Goal: Book appointment/travel/reservation

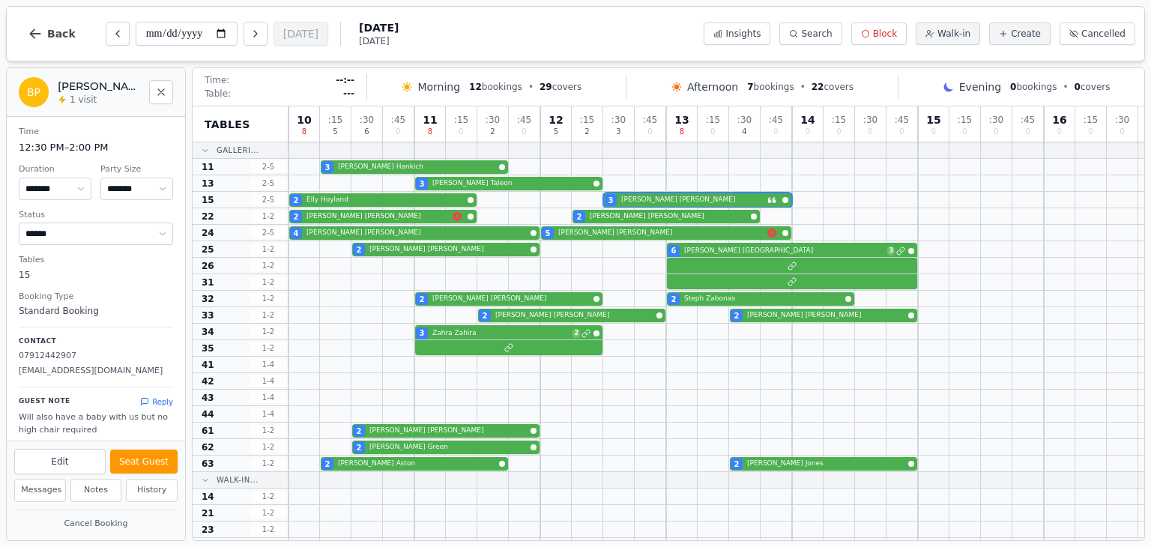
select select "****"
select select "*"
click at [258, 40] on button "Next day" at bounding box center [256, 34] width 24 height 24
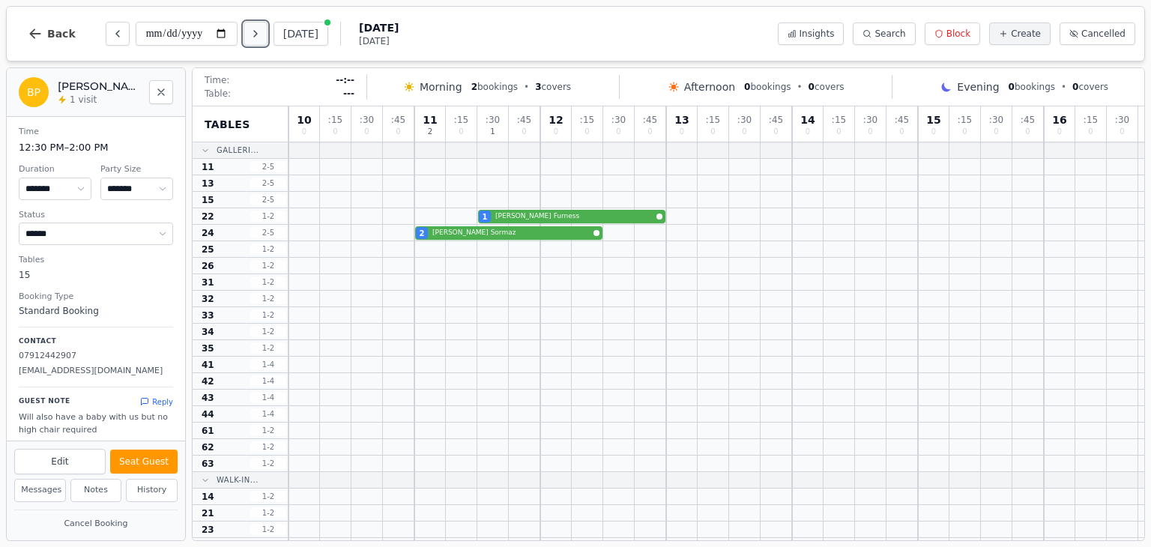
click at [261, 38] on icon "Next day" at bounding box center [256, 34] width 12 height 12
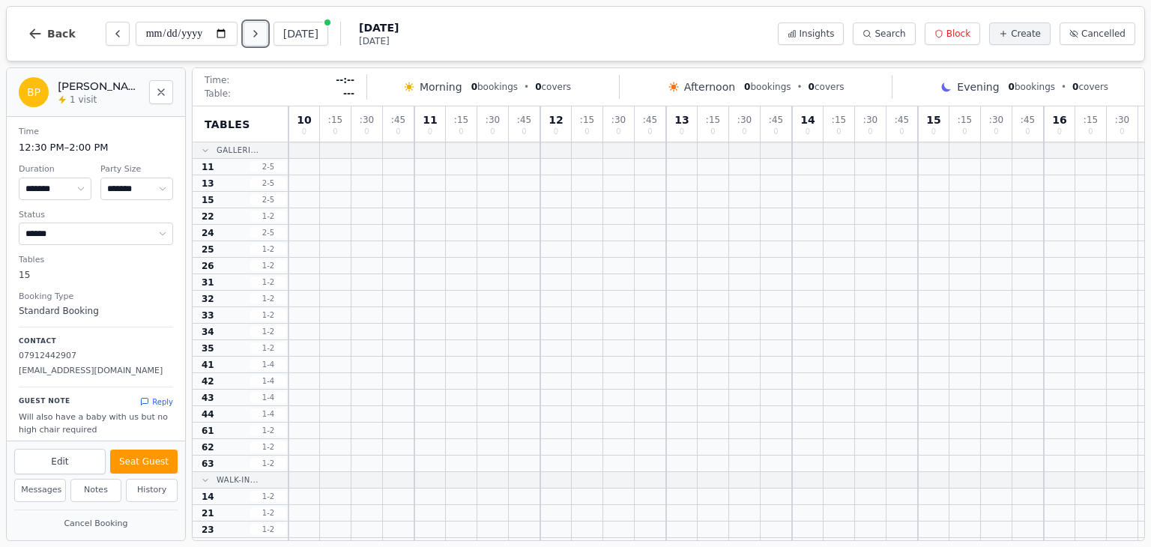
click at [261, 38] on icon "Next day" at bounding box center [256, 34] width 12 height 12
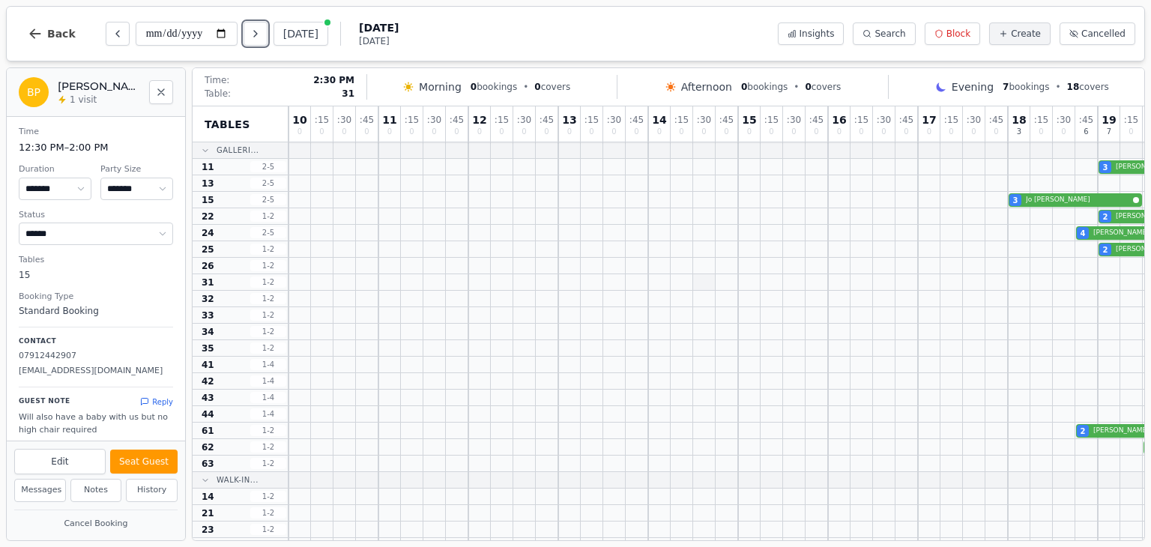
scroll to position [0, 291]
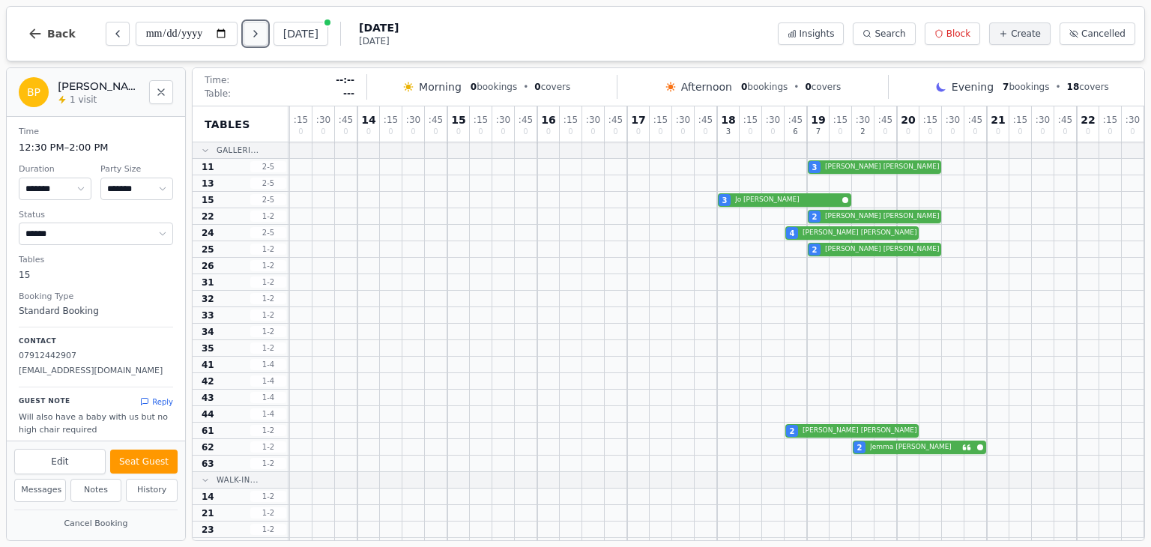
click at [255, 31] on icon "Next day" at bounding box center [256, 34] width 12 height 12
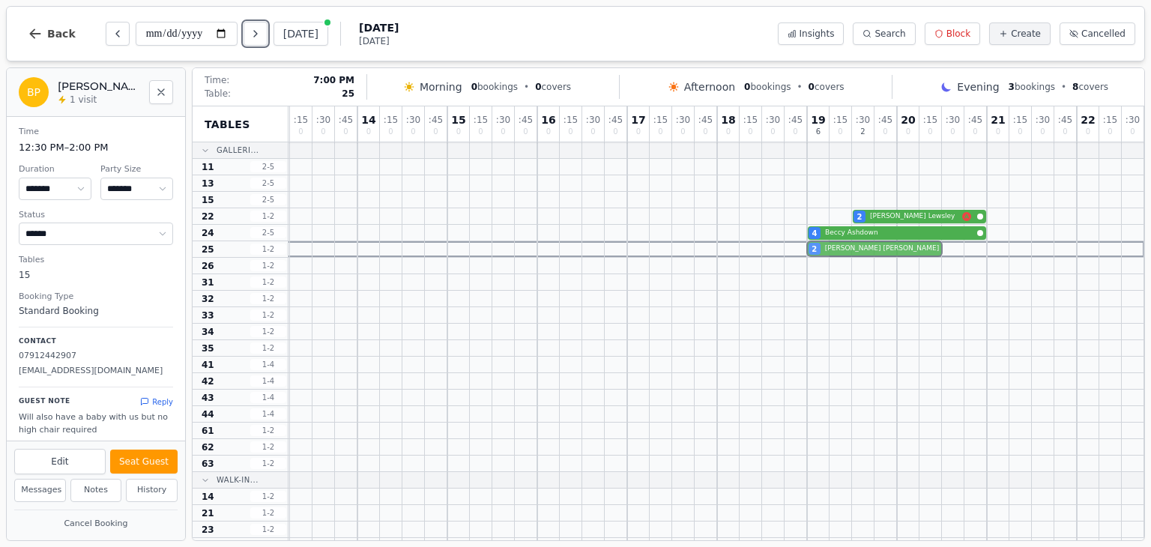
drag, startPoint x: 814, startPoint y: 202, endPoint x: 811, endPoint y: 248, distance: 45.9
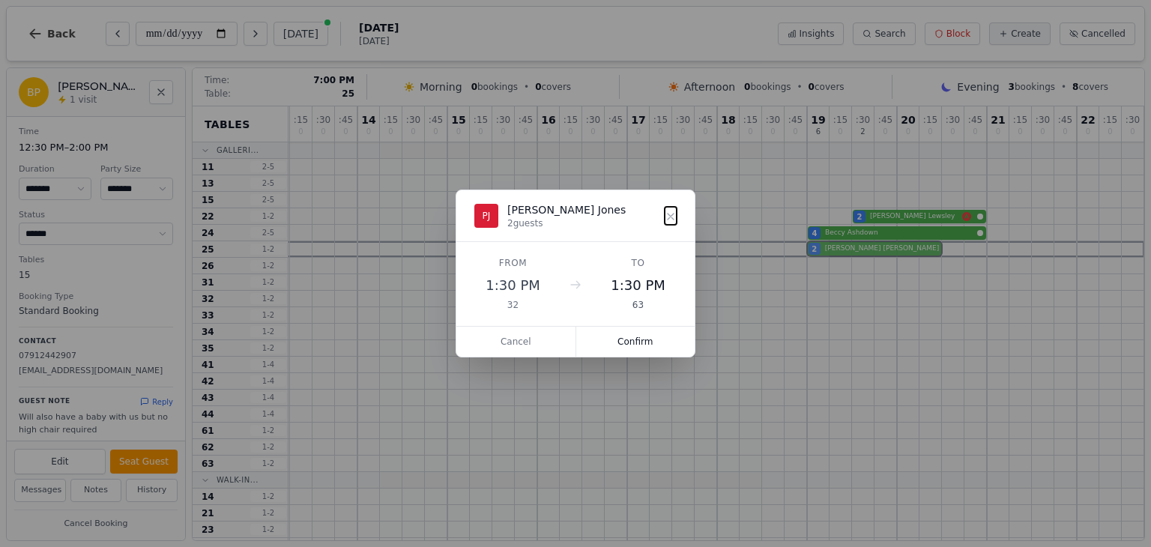
click at [811, 248] on div "10 0 : 15 0 : 30 0 : 45 0 11 0 : 15 0 : 30 0 : 45 0 12 0 : 15 0 : 30 0 : 45 0 1…" at bounding box center [571, 437] width 1146 height 662
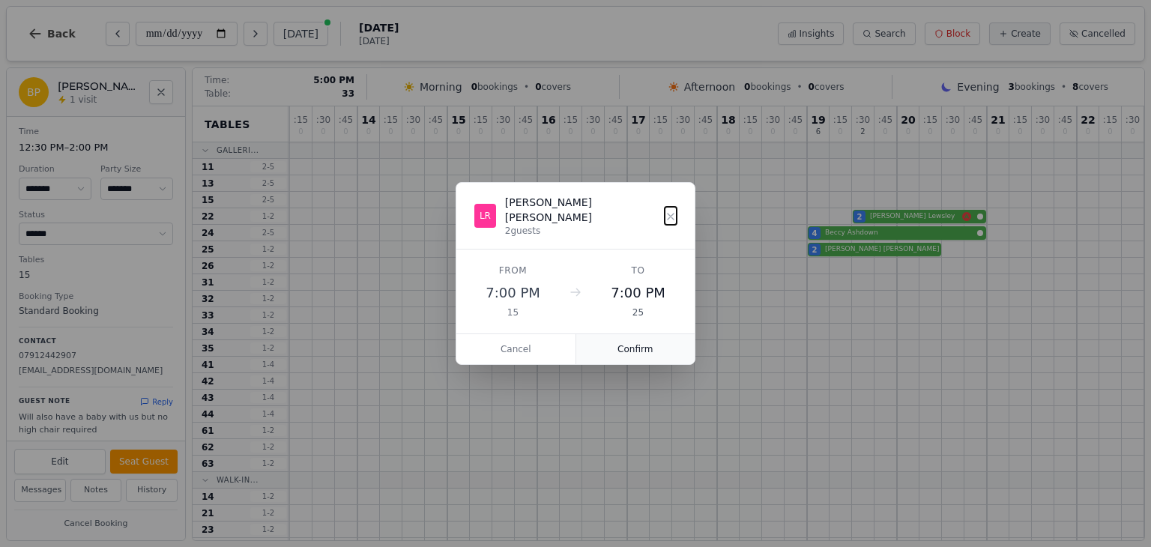
click at [643, 334] on button "Confirm" at bounding box center [635, 349] width 119 height 30
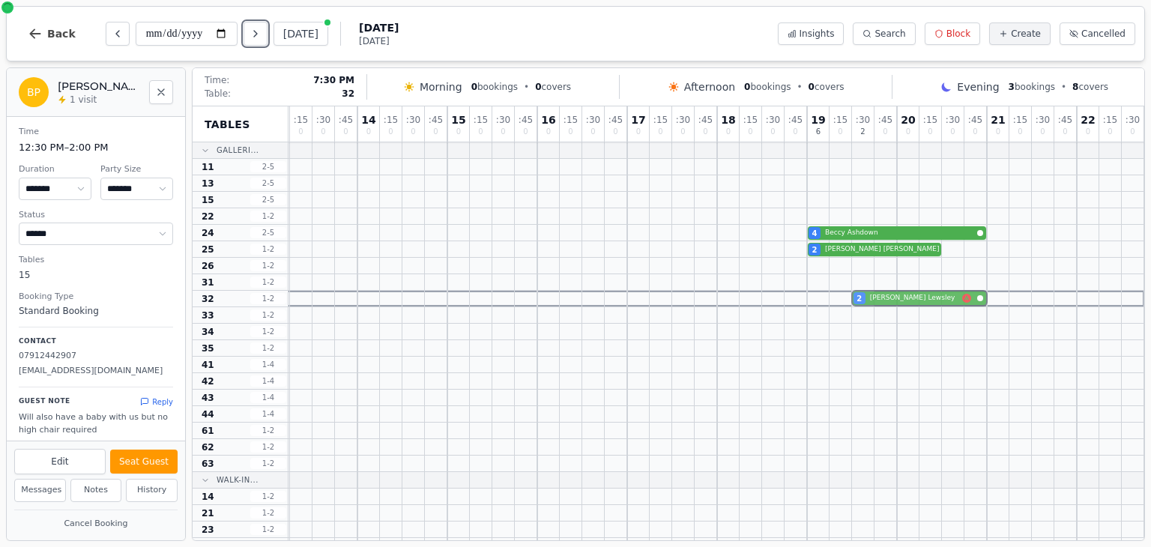
drag, startPoint x: 859, startPoint y: 217, endPoint x: 854, endPoint y: 294, distance: 77.4
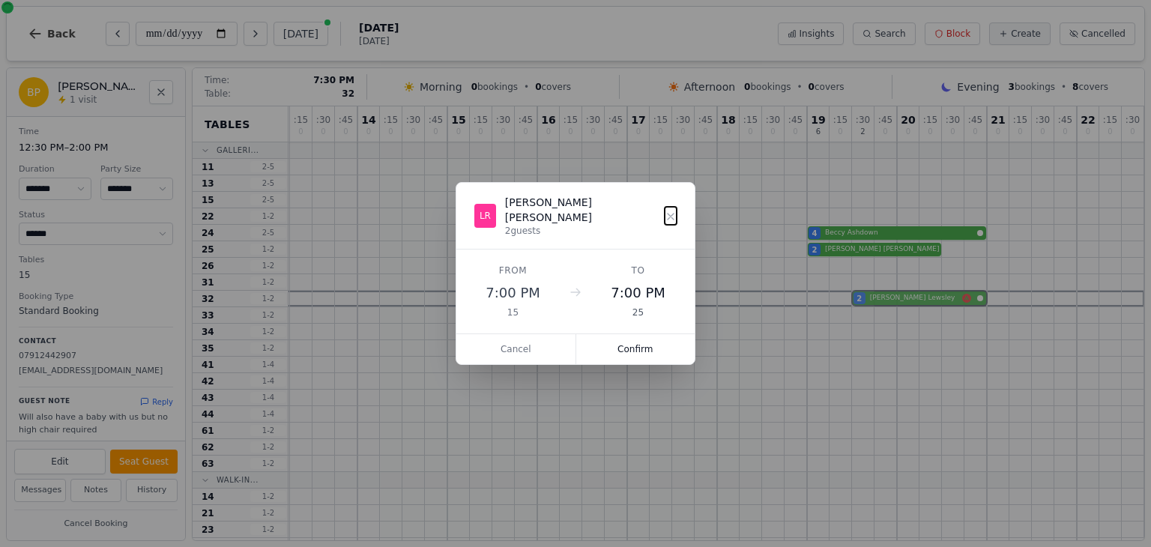
click at [854, 294] on div "10 0 : 15 0 : 30 0 : 45 0 11 0 : 15 0 : 30 0 : 45 0 12 0 : 15 0 : 30 0 : 45 0 1…" at bounding box center [571, 437] width 1146 height 662
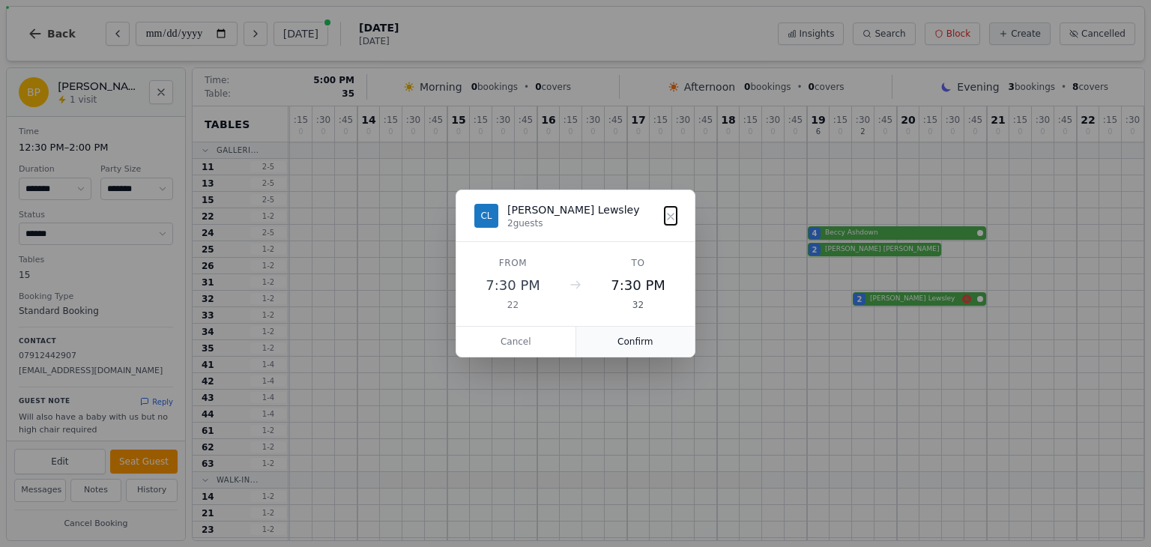
click at [648, 348] on button "Confirm" at bounding box center [635, 342] width 119 height 30
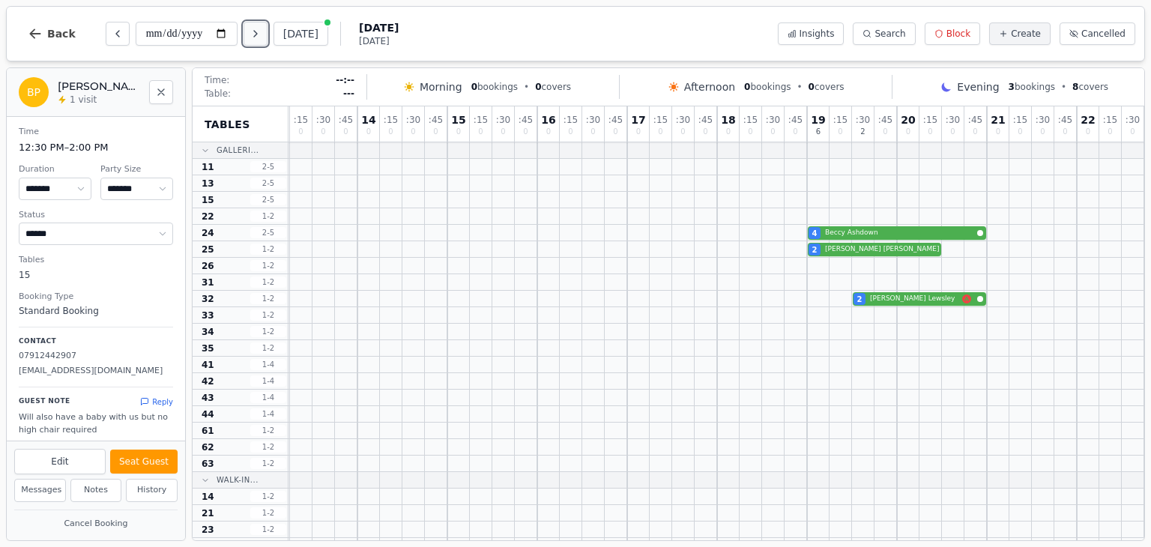
click at [259, 28] on icon "Next day" at bounding box center [256, 34] width 12 height 12
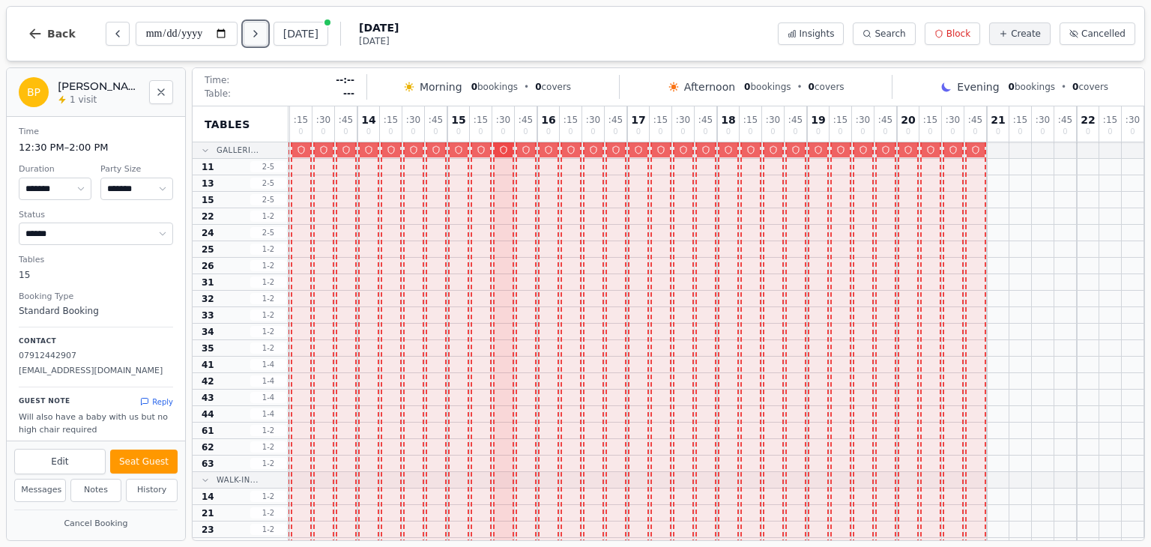
click at [250, 36] on button "Next day" at bounding box center [256, 34] width 24 height 24
type input "**********"
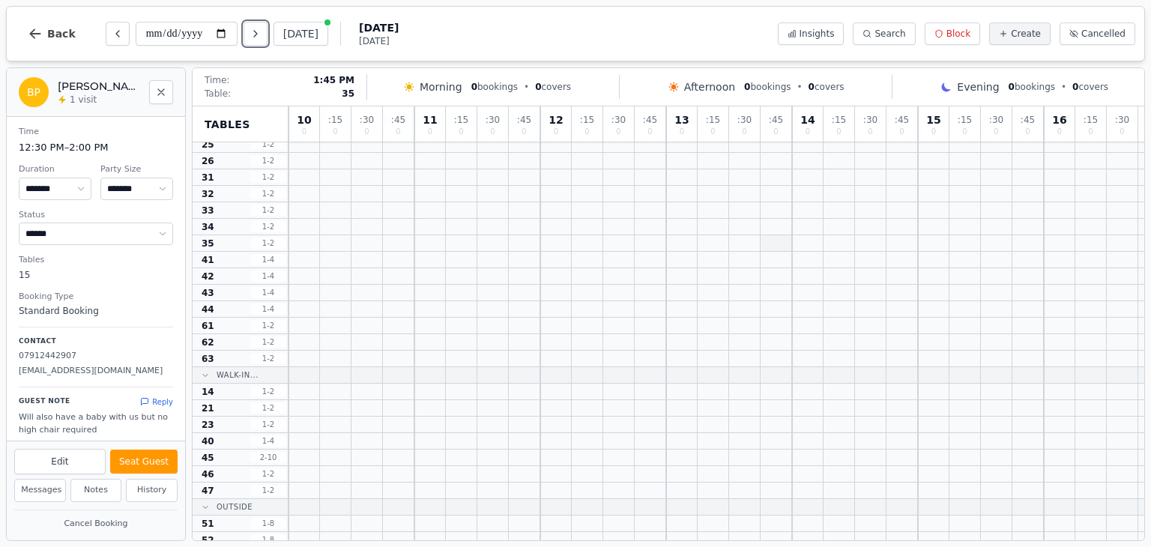
scroll to position [0, 0]
